Goal: Information Seeking & Learning: Learn about a topic

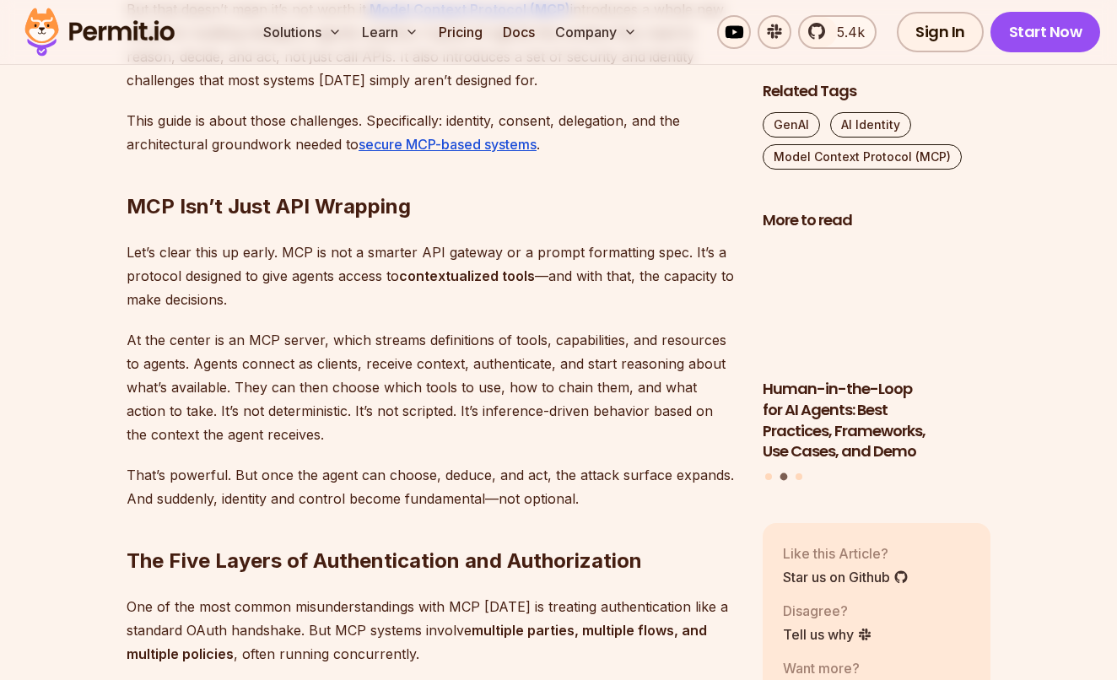
scroll to position [1200, 0]
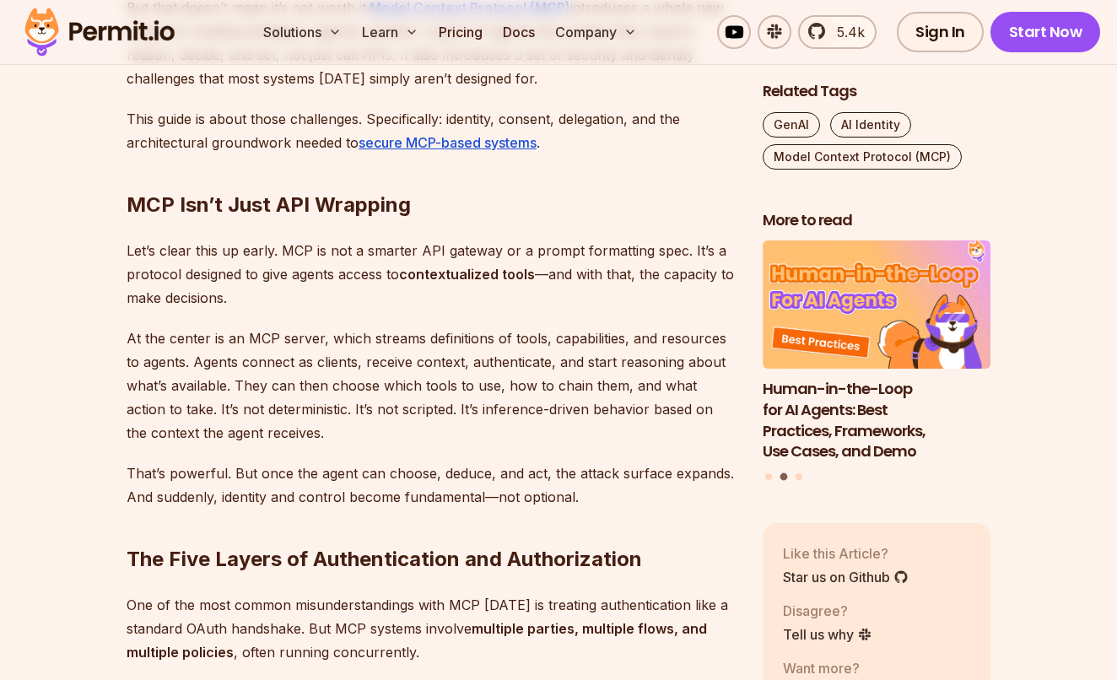
click at [245, 349] on p "At the center is an MCP server, which streams definitions of tools, capabilitie…" at bounding box center [431, 385] width 609 height 118
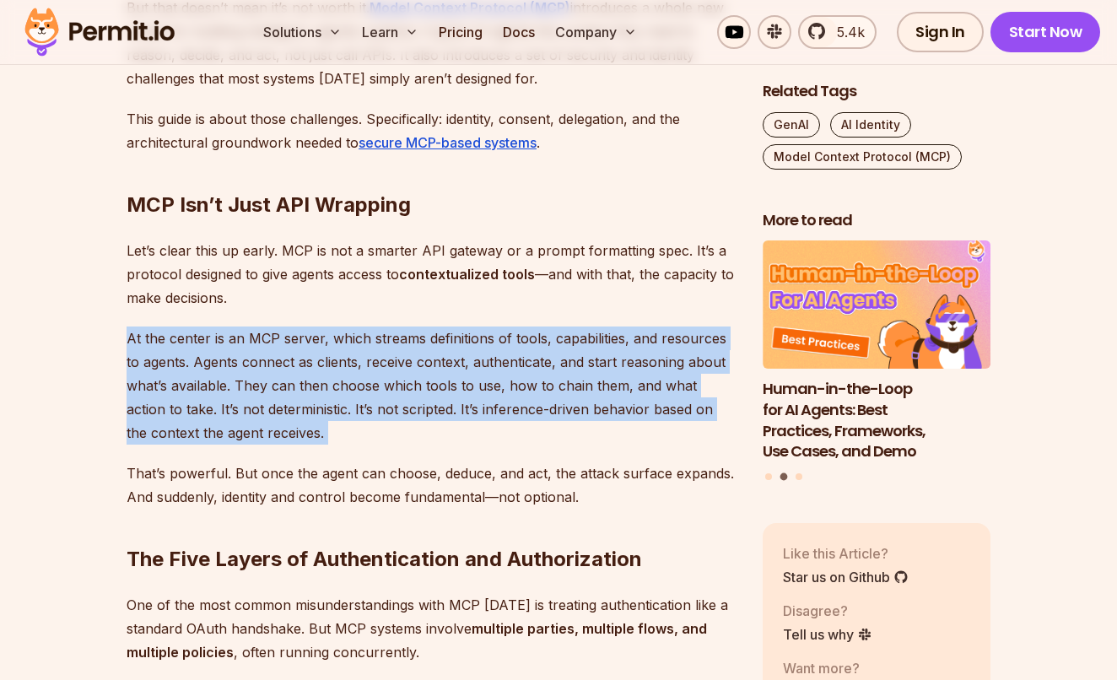
click at [245, 349] on p "At the center is an MCP server, which streams definitions of tools, capabilitie…" at bounding box center [431, 385] width 609 height 118
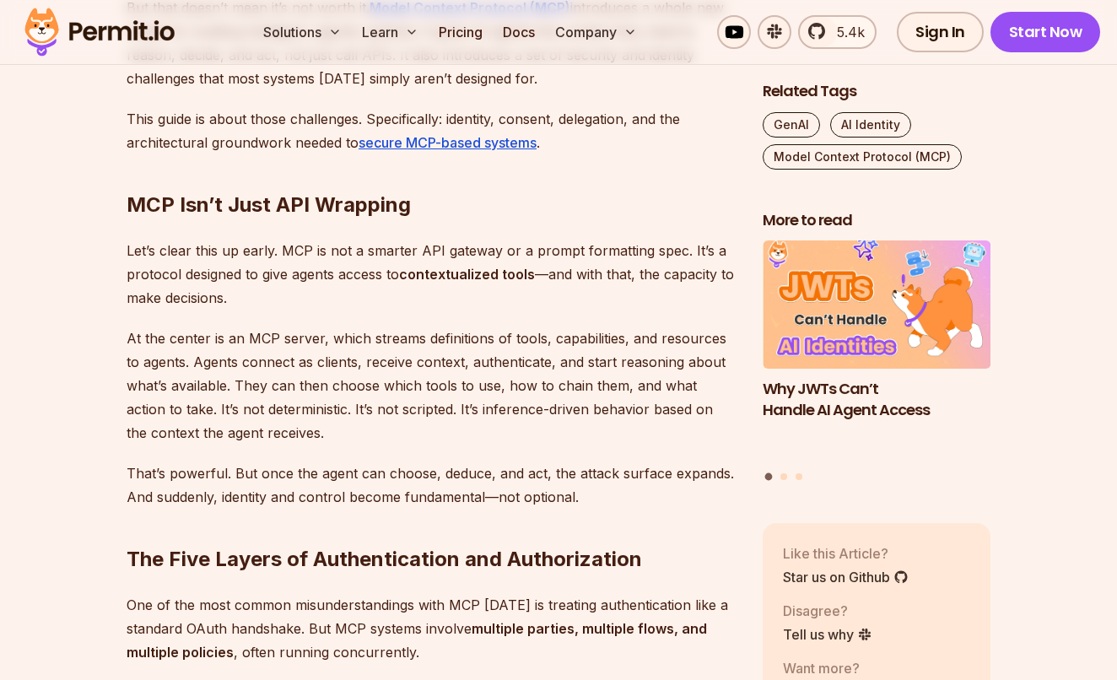
click at [200, 472] on p "That’s powerful. But once the agent can choose, deduce, and act, the attack sur…" at bounding box center [431, 484] width 609 height 47
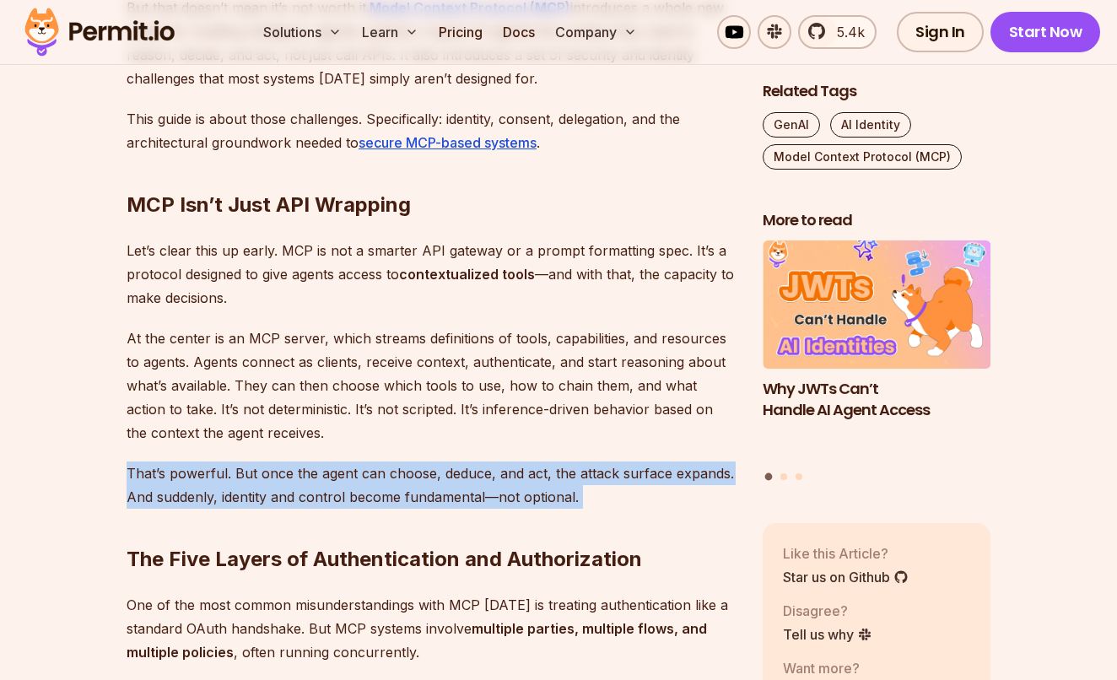
click at [200, 472] on p "That’s powerful. But once the agent can choose, deduce, and act, the attack sur…" at bounding box center [431, 484] width 609 height 47
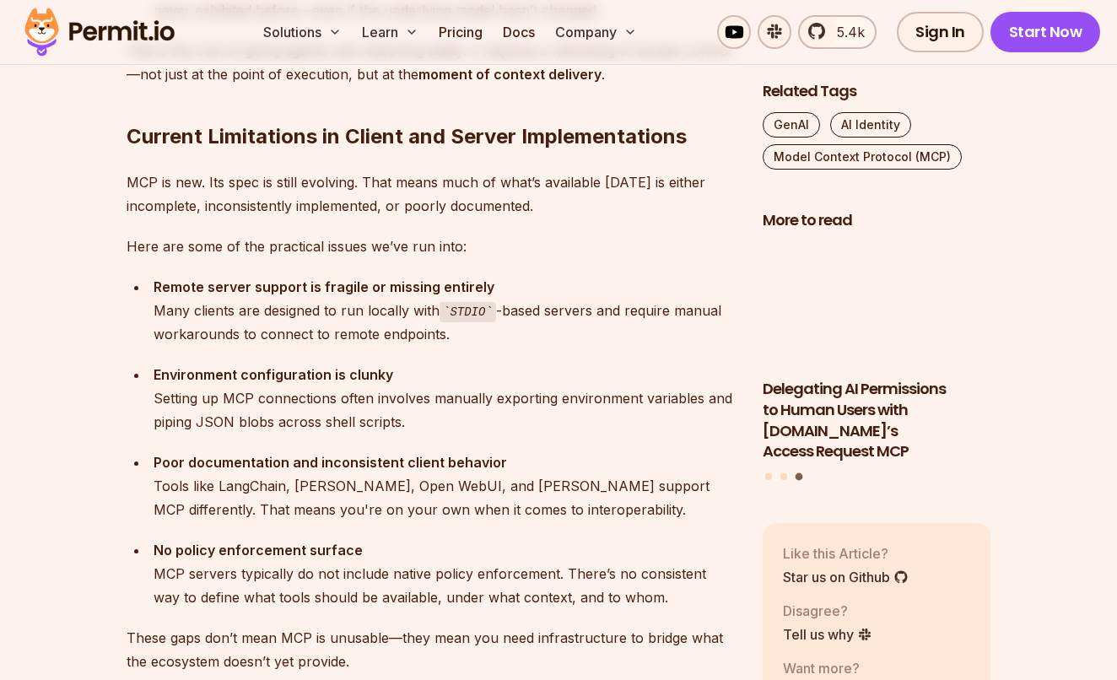
scroll to position [3076, 0]
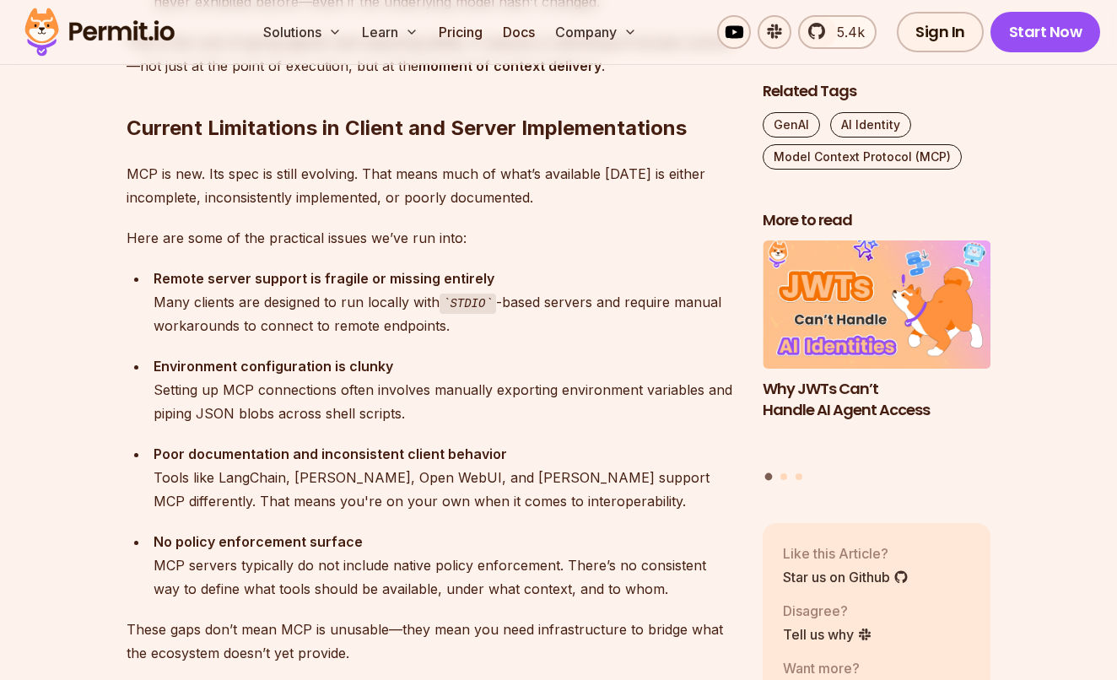
click at [209, 275] on strong "Remote server support is fragile or missing entirely" at bounding box center [324, 278] width 341 height 17
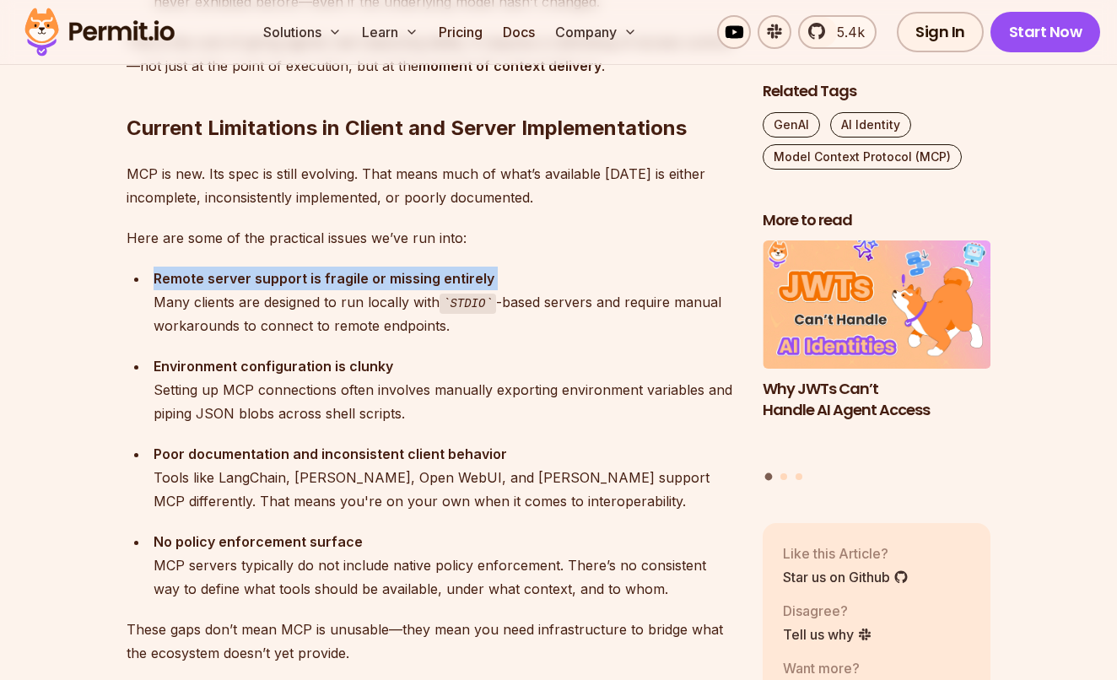
click at [209, 275] on strong "Remote server support is fragile or missing entirely" at bounding box center [324, 278] width 341 height 17
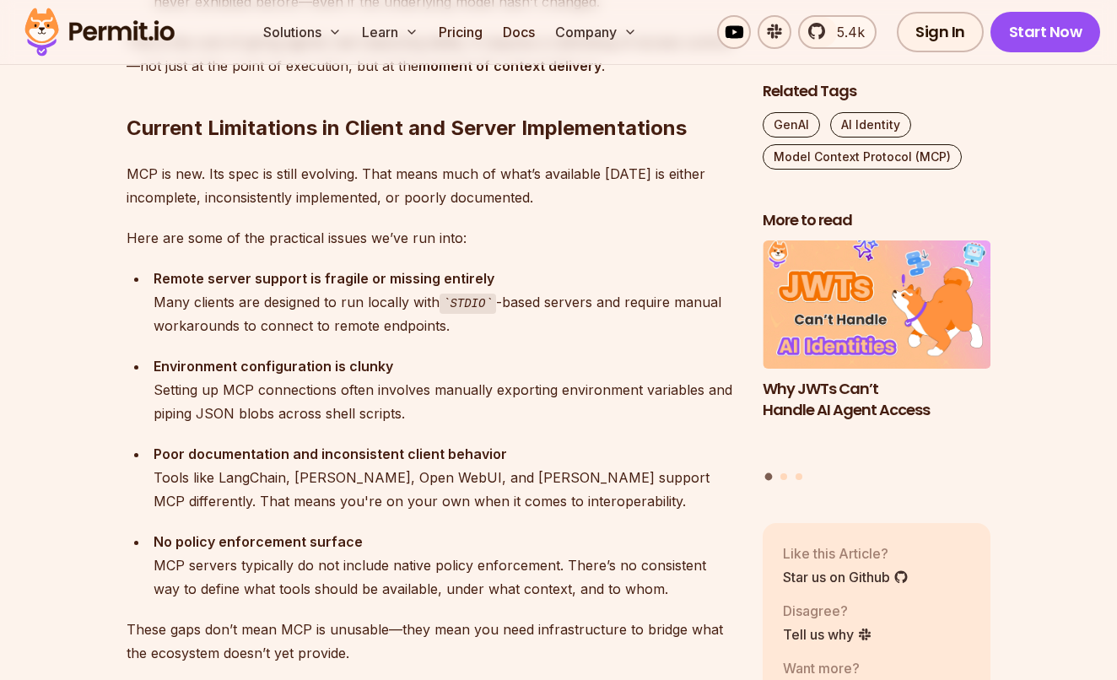
click at [193, 305] on div "Remote server support is fragile or missing entirely Many clients are designed …" at bounding box center [445, 303] width 582 height 72
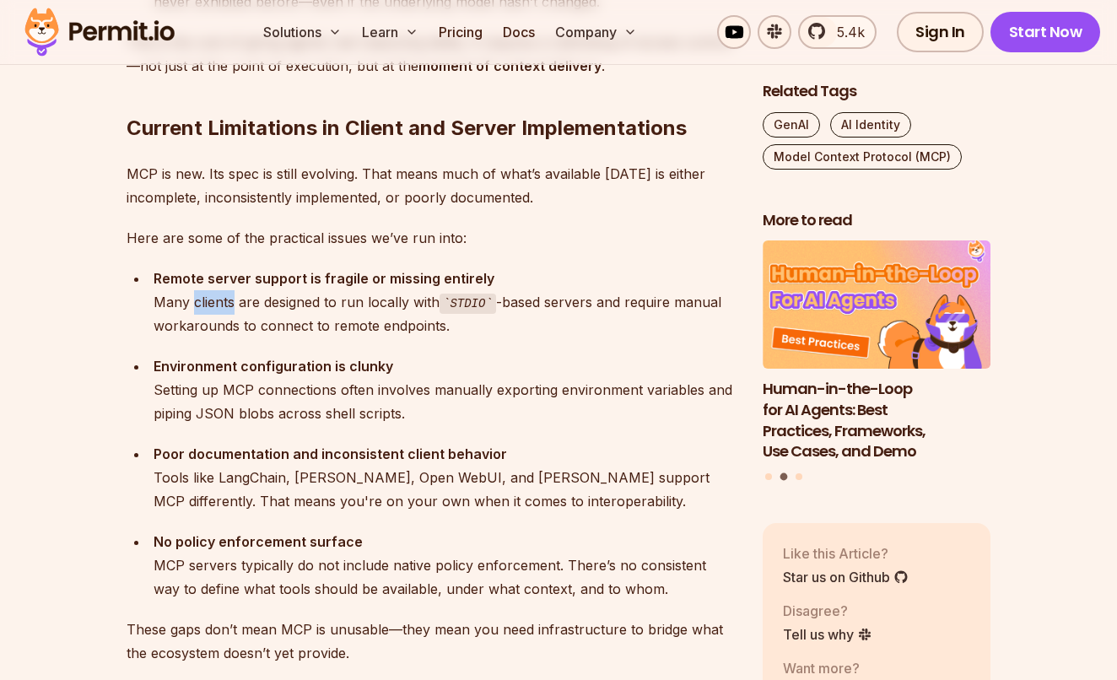
click at [193, 305] on div "Remote server support is fragile or missing entirely Many clients are designed …" at bounding box center [445, 303] width 582 height 72
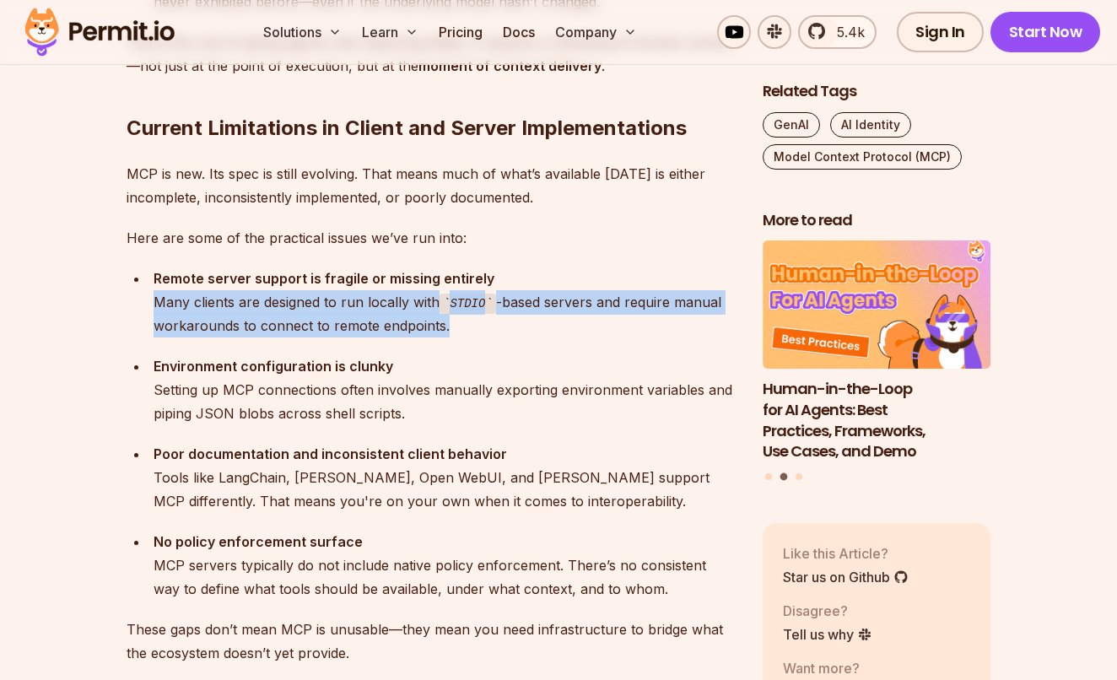
click at [193, 305] on div "Remote server support is fragile or missing entirely Many clients are designed …" at bounding box center [445, 303] width 582 height 72
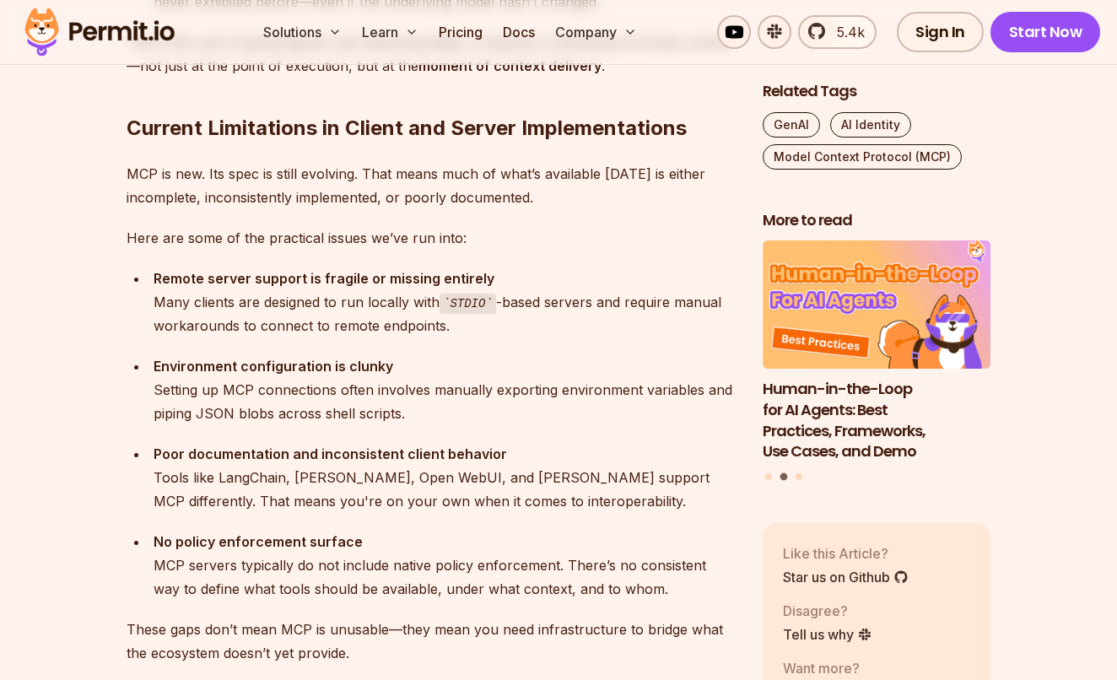
click at [222, 307] on div "Remote server support is fragile or missing entirely Many clients are designed …" at bounding box center [445, 303] width 582 height 72
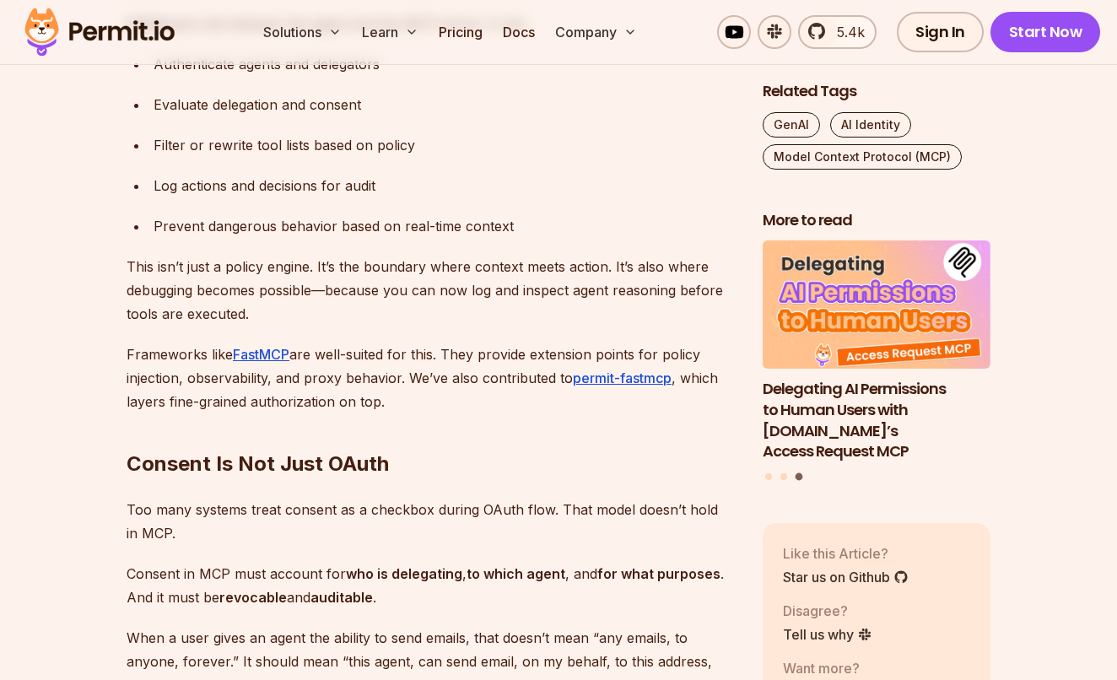
scroll to position [3903, 0]
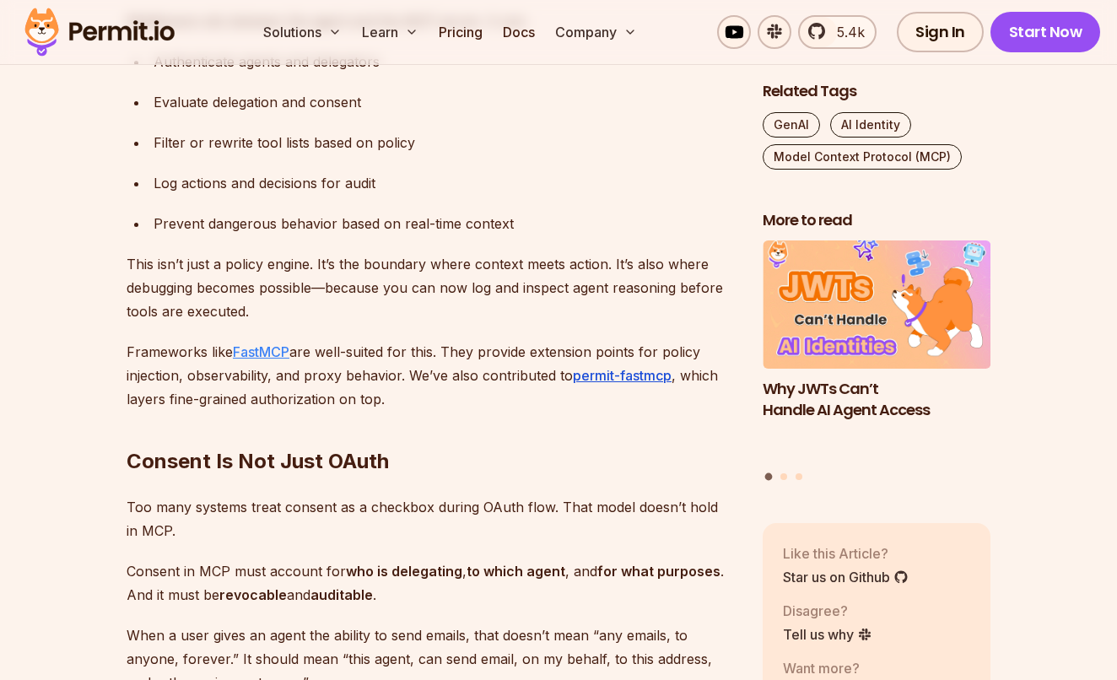
click at [253, 354] on link "FastMCP" at bounding box center [261, 351] width 57 height 17
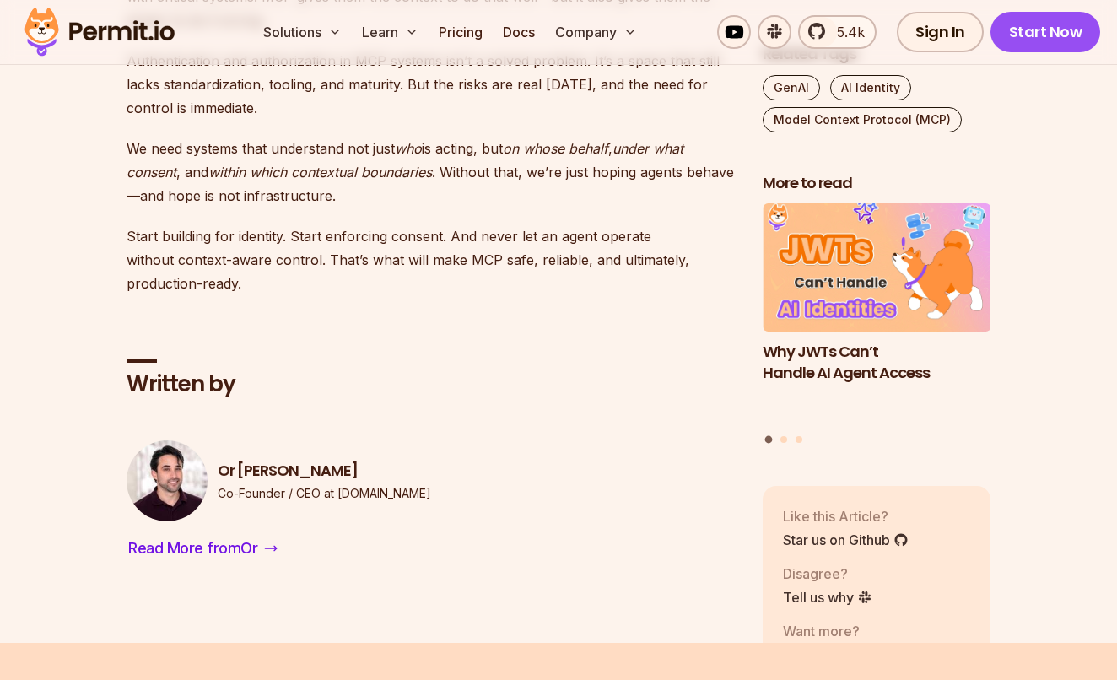
scroll to position [5448, 0]
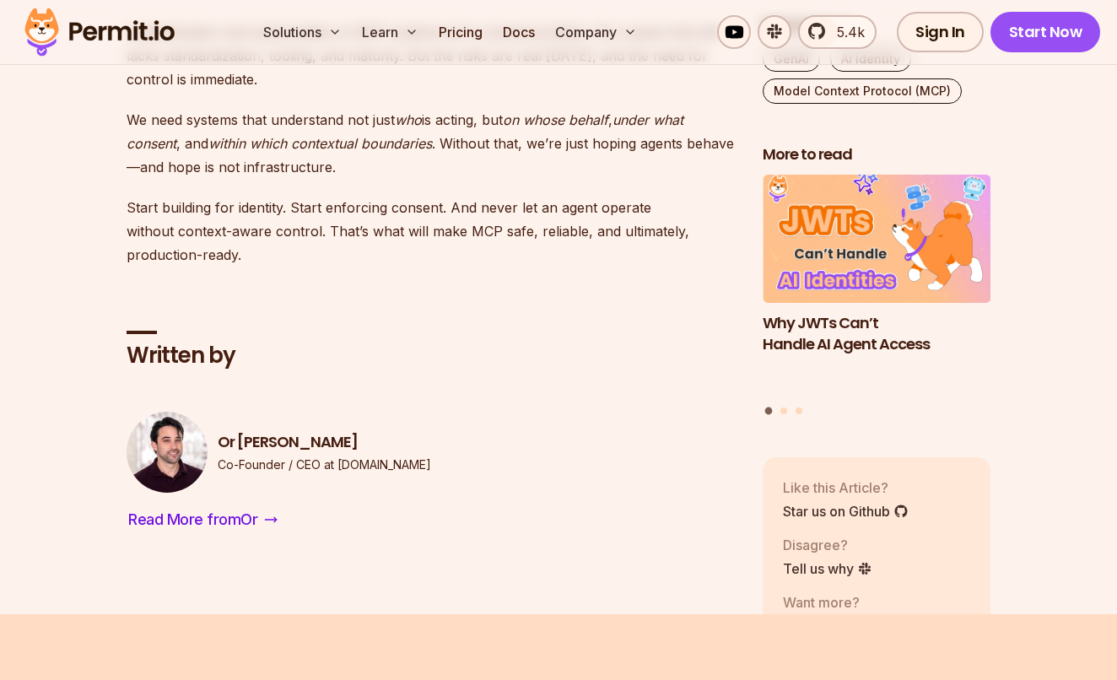
click at [364, 299] on div "Written by [PERSON_NAME] Co-Founder / CEO at [DOMAIN_NAME] Read More from Or" at bounding box center [431, 405] width 609 height 256
